Goal: Task Accomplishment & Management: Manage account settings

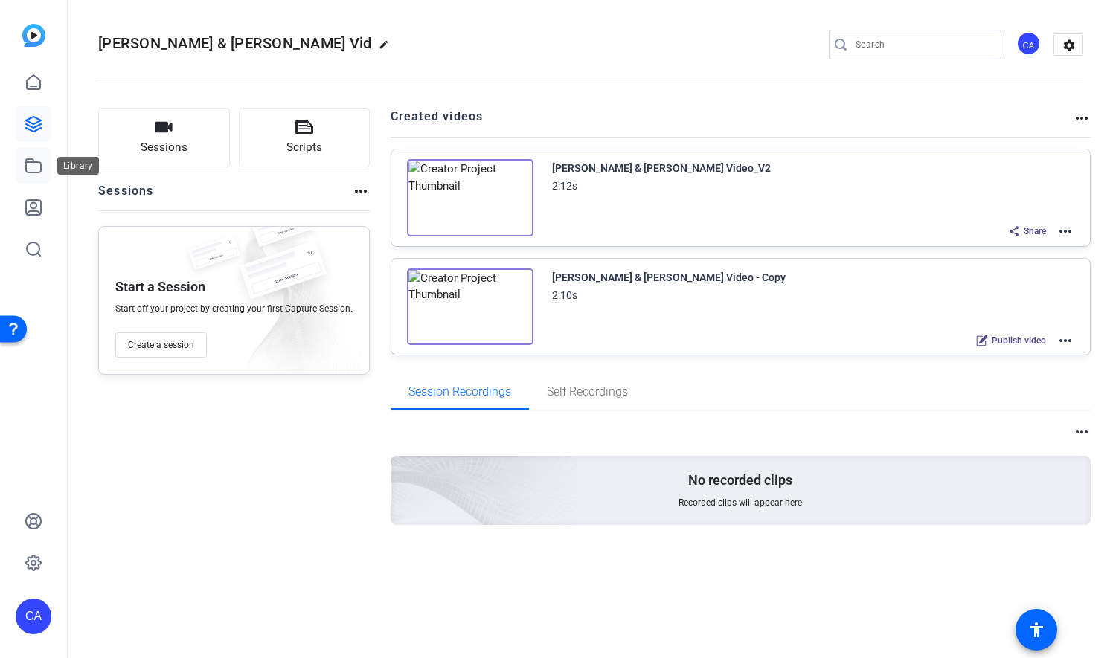
click at [37, 164] on icon at bounding box center [34, 166] width 18 height 18
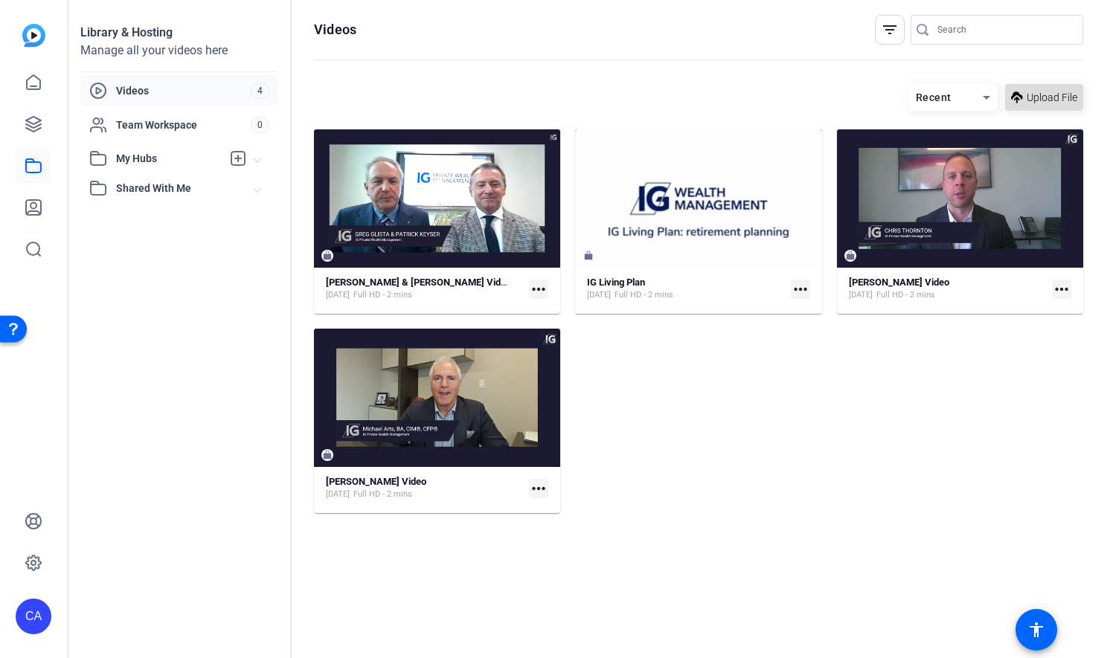
click at [1048, 90] on span "Upload File" at bounding box center [1052, 98] width 51 height 16
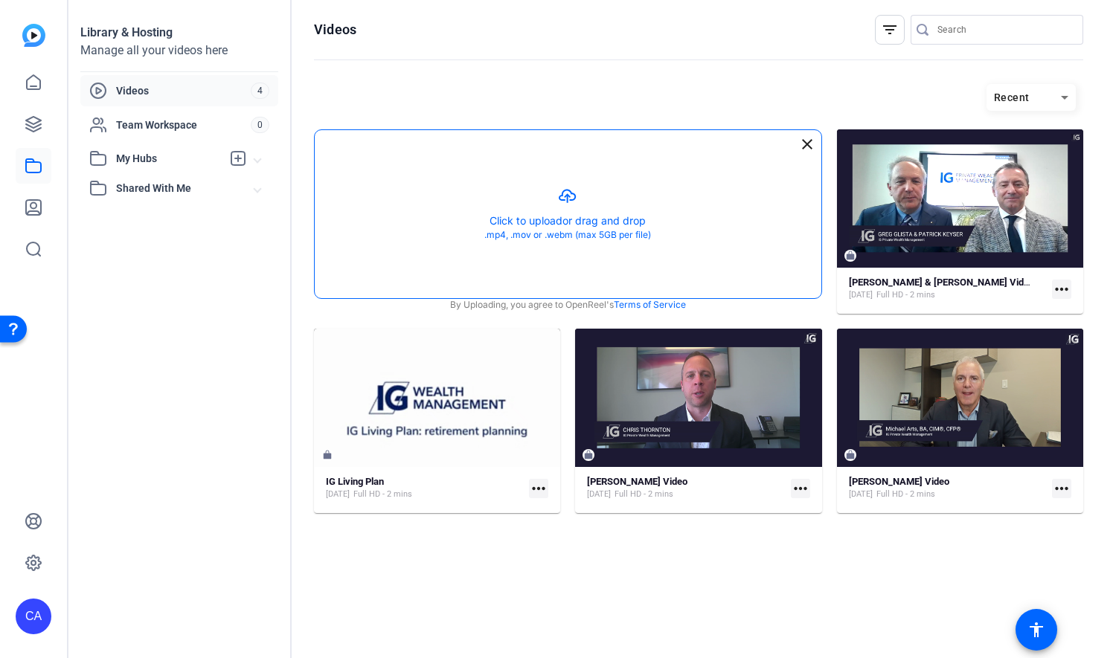
click at [578, 215] on button "button" at bounding box center [568, 214] width 507 height 168
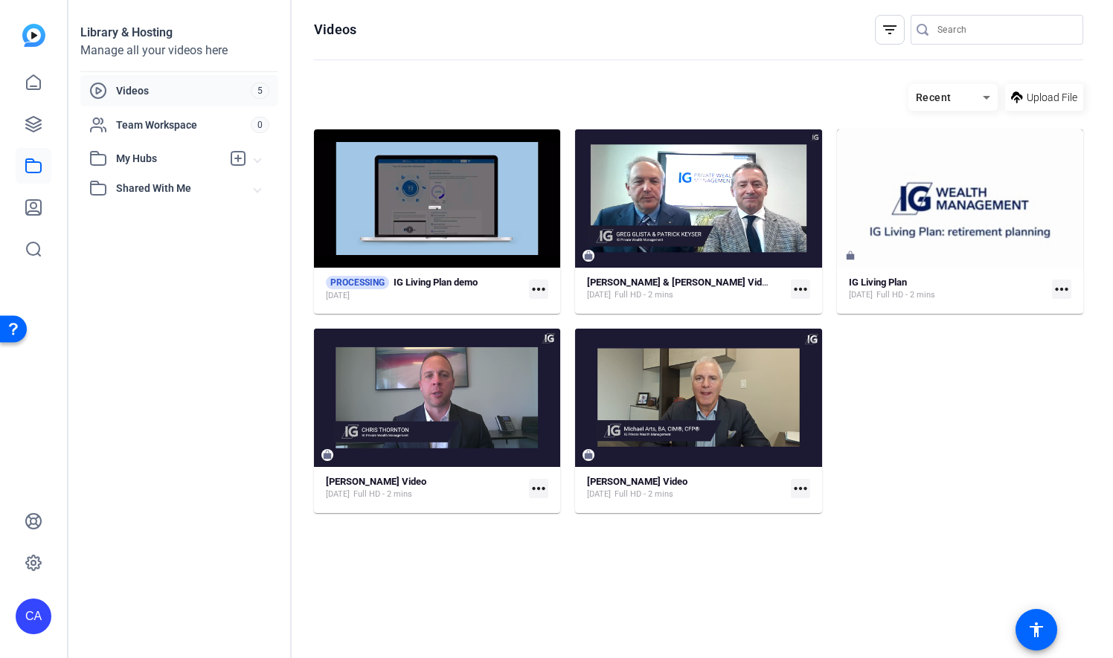
click at [902, 440] on div "PROCESSING IG Living Plan demo [DATE] more_horiz [PERSON_NAME] & [PERSON_NAME] …" at bounding box center [698, 321] width 769 height 384
click at [1059, 289] on mat-icon "more_horiz" at bounding box center [1061, 289] width 19 height 19
click at [960, 376] on div at bounding box center [556, 329] width 1113 height 658
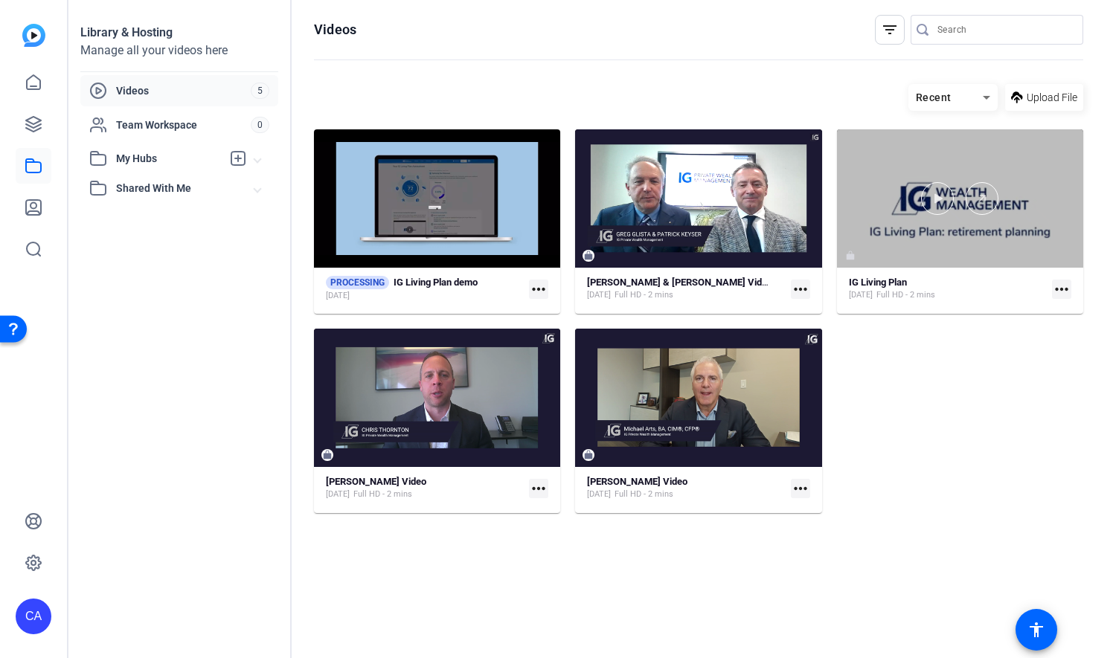
click at [1018, 165] on div at bounding box center [960, 198] width 246 height 138
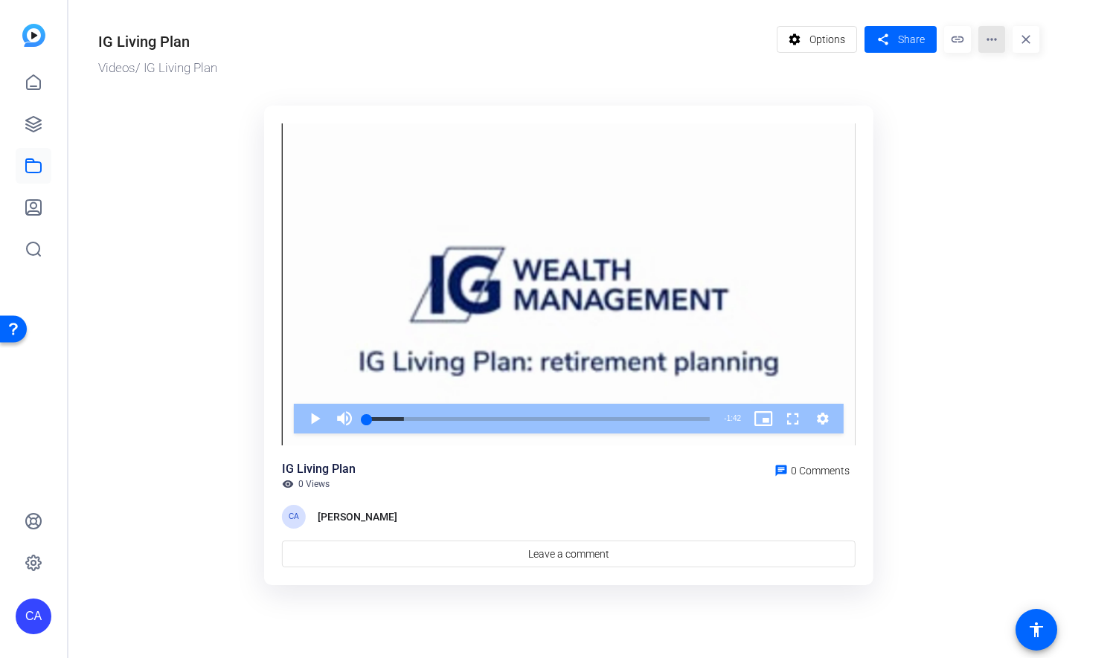
click at [994, 42] on mat-icon "more_horiz" at bounding box center [991, 39] width 27 height 27
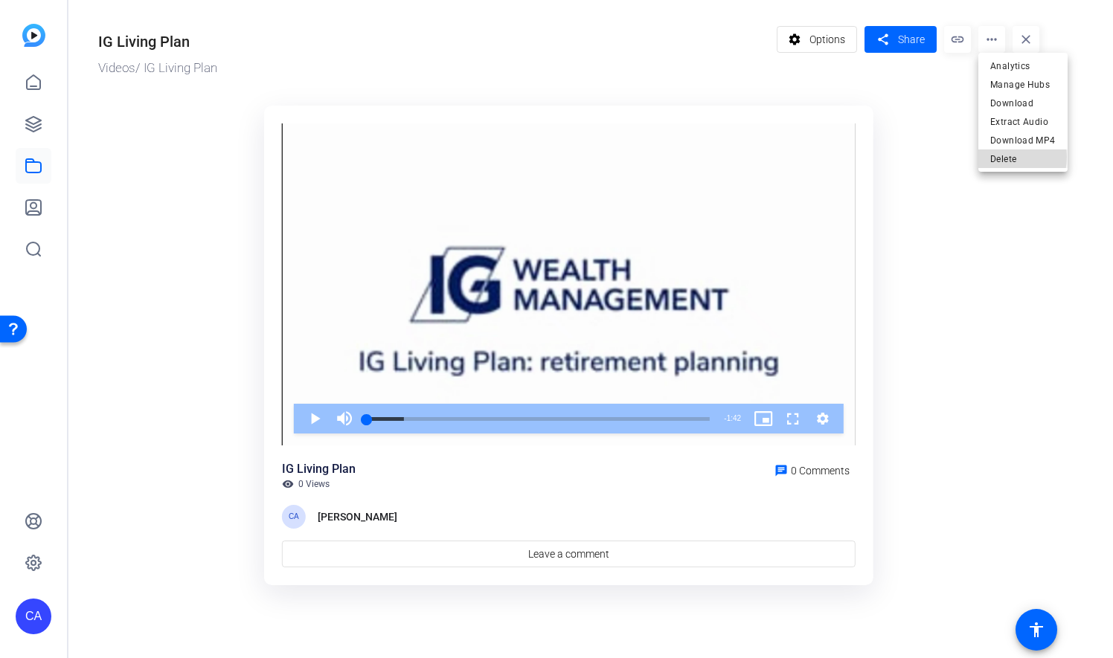
click at [1001, 157] on span "Delete" at bounding box center [1022, 159] width 65 height 18
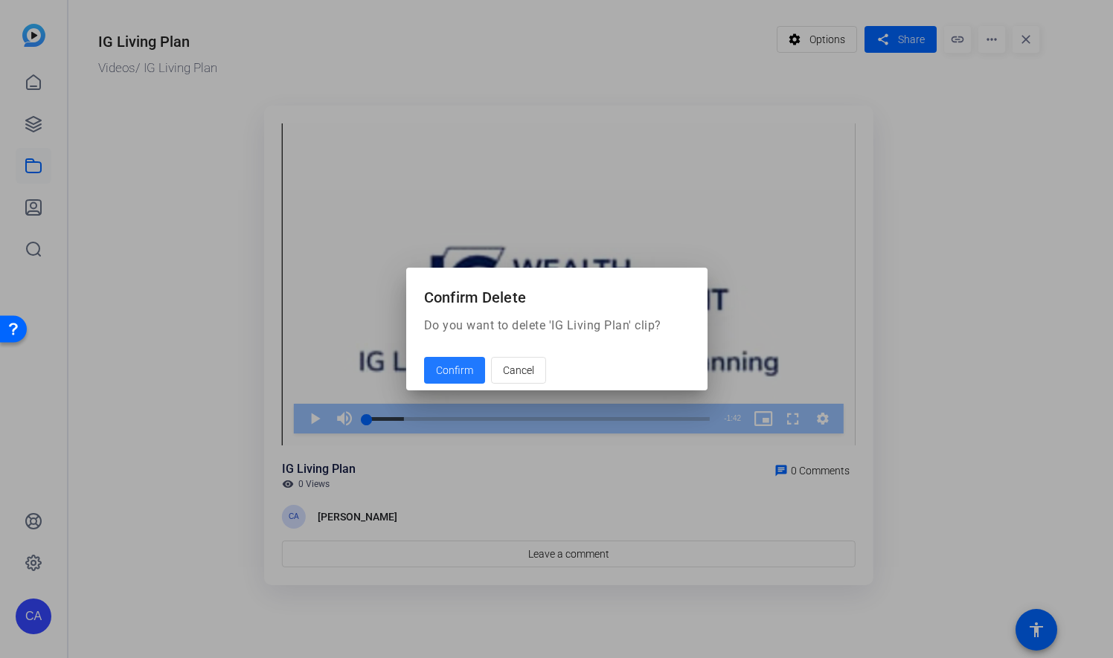
click at [460, 373] on span "Confirm" at bounding box center [454, 371] width 37 height 16
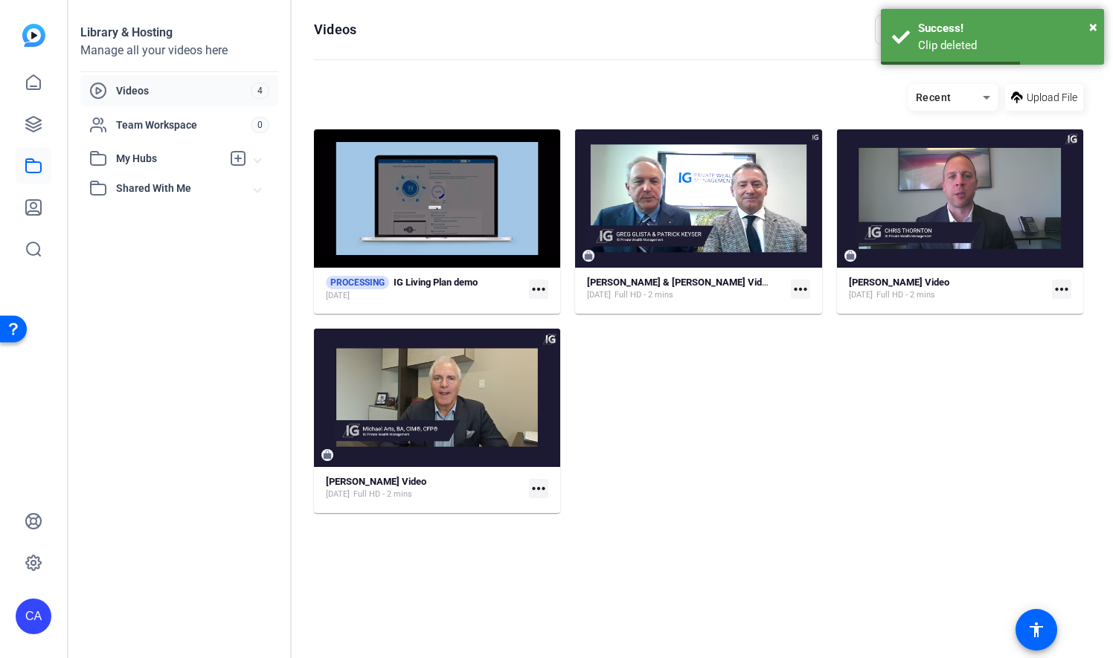
click at [657, 383] on div "PROCESSING IG Living Plan demo [DATE] more_horiz [PERSON_NAME] & [PERSON_NAME] …" at bounding box center [698, 321] width 769 height 384
